Goal: Navigation & Orientation: Find specific page/section

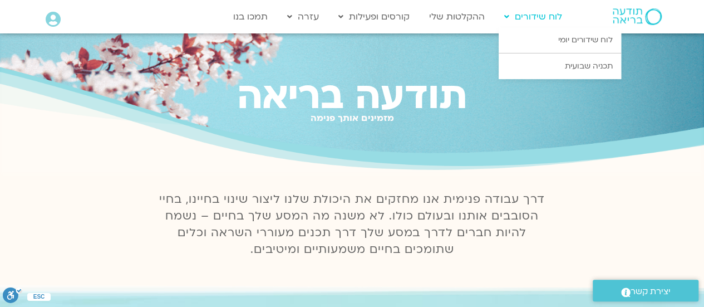
click at [515, 21] on link "לוח שידורים" at bounding box center [533, 16] width 69 height 21
click at [522, 46] on link "לוח שידורים יומי" at bounding box center [560, 40] width 122 height 26
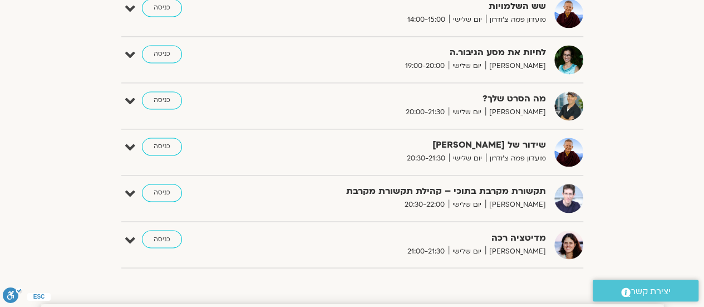
scroll to position [835, 0]
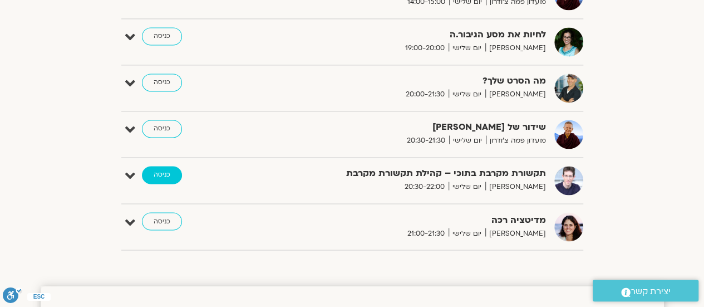
click at [166, 171] on link "כניסה" at bounding box center [162, 175] width 40 height 18
